Goal: Consume media (video, audio): Consume media (video, audio)

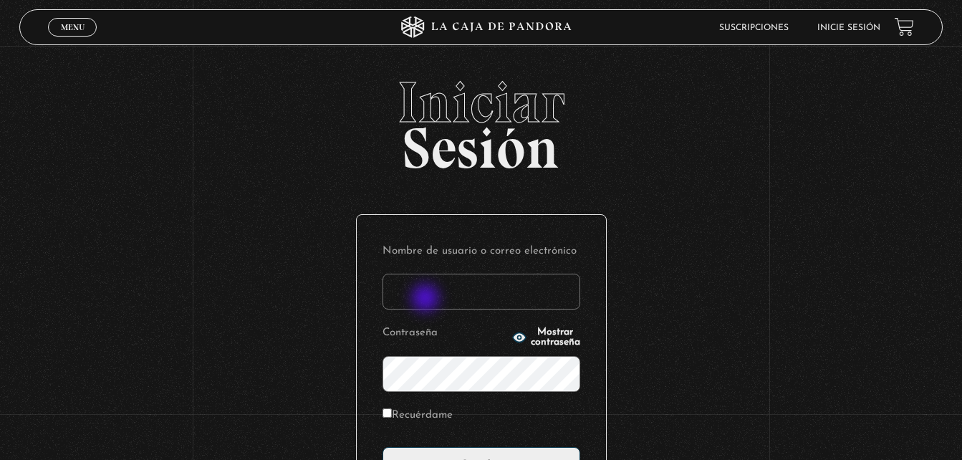
click at [427, 299] on input "Nombre de usuario o correo electrónico" at bounding box center [482, 292] width 198 height 36
type input "hequisa16@hotmail.com"
click at [392, 413] on input "Recuérdame" at bounding box center [387, 412] width 9 height 9
checkbox input "true"
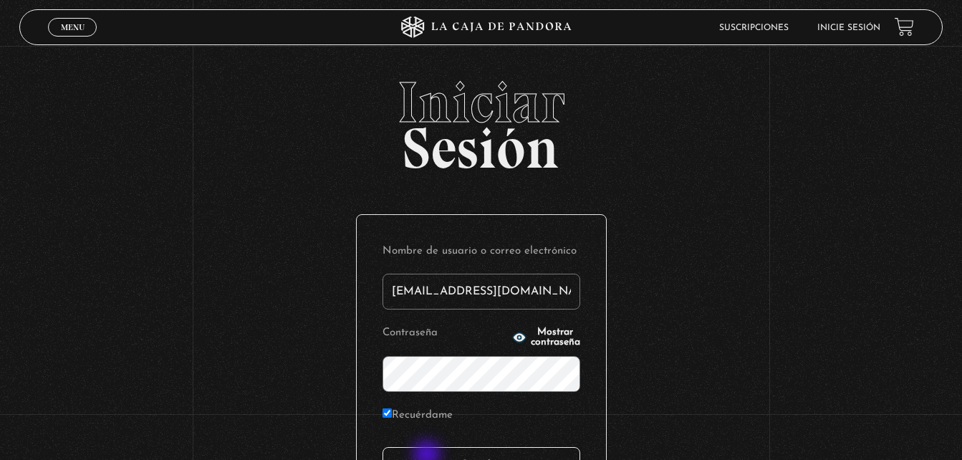
click at [428, 456] on input "Acceder" at bounding box center [482, 465] width 198 height 36
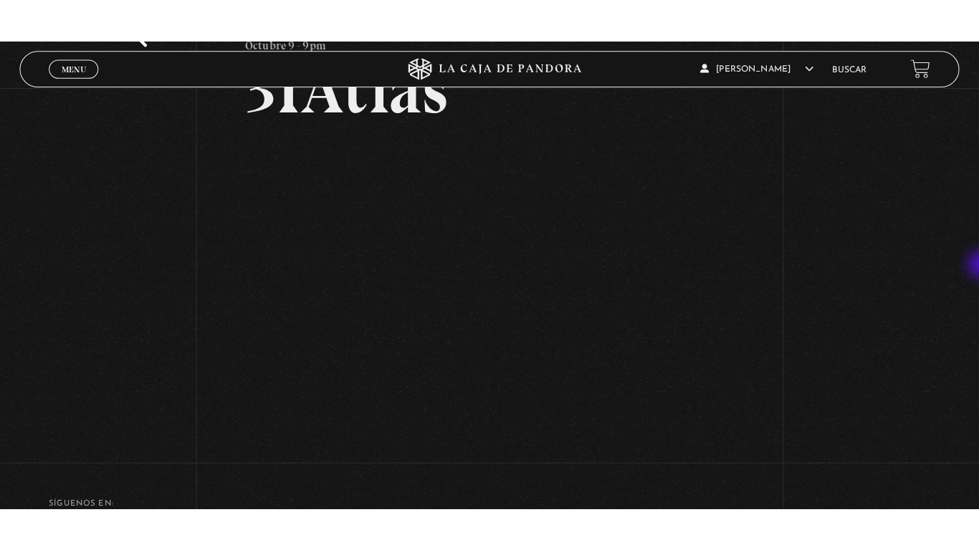
scroll to position [106, 0]
